Goal: Task Accomplishment & Management: Complete application form

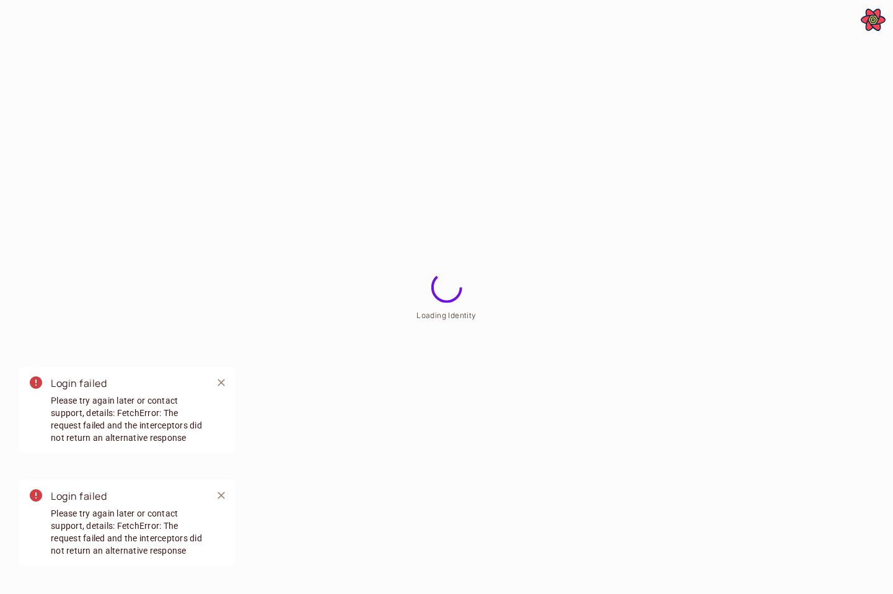
click at [697, 0] on html "**********" at bounding box center [446, 0] width 893 height 0
